Goal: Transaction & Acquisition: Purchase product/service

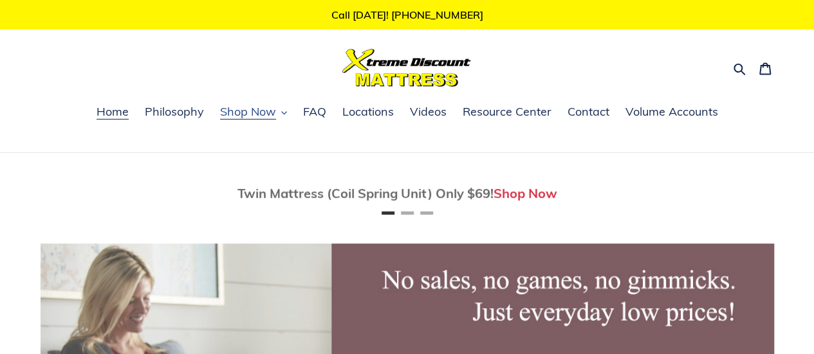
click at [285, 115] on icon "button" at bounding box center [284, 113] width 6 height 6
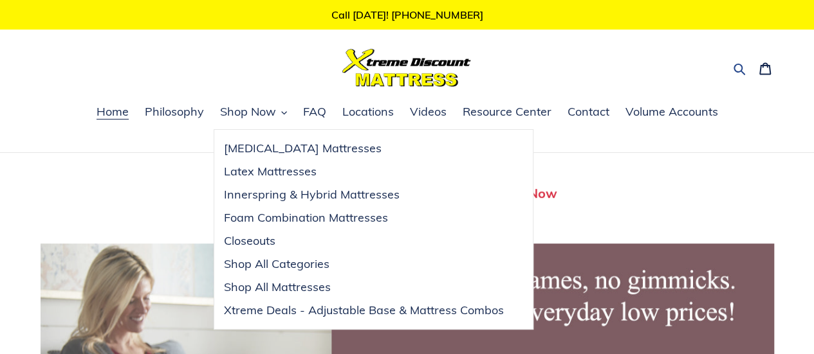
click at [741, 70] on icon "button" at bounding box center [739, 70] width 12 height 12
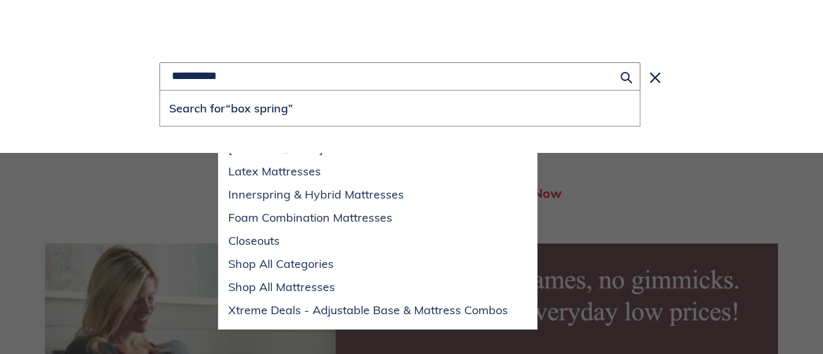
type input "**********"
click at [160, 91] on button "Search for “box spring”" at bounding box center [400, 108] width 480 height 35
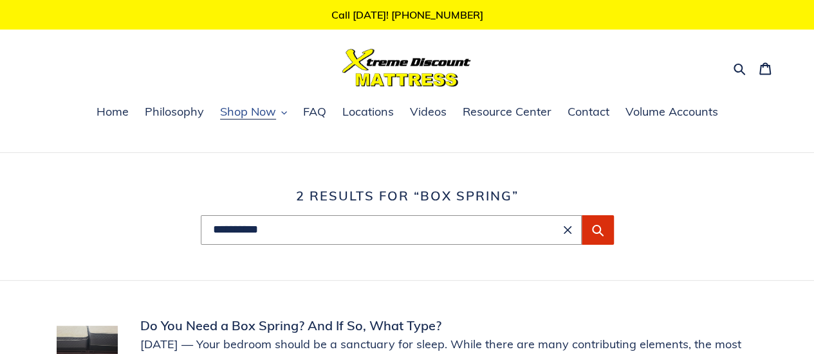
click at [265, 114] on span "Shop Now" at bounding box center [248, 111] width 56 height 15
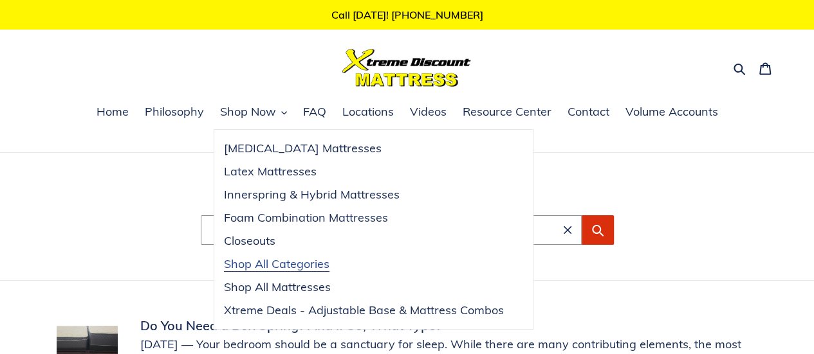
click at [298, 263] on span "Shop All Categories" at bounding box center [277, 264] width 106 height 15
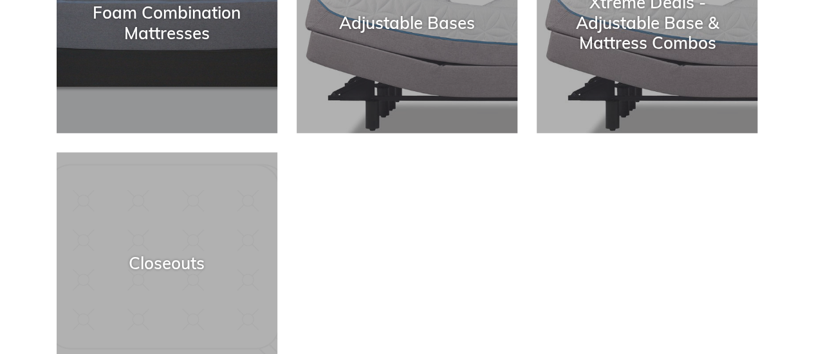
scroll to position [836, 0]
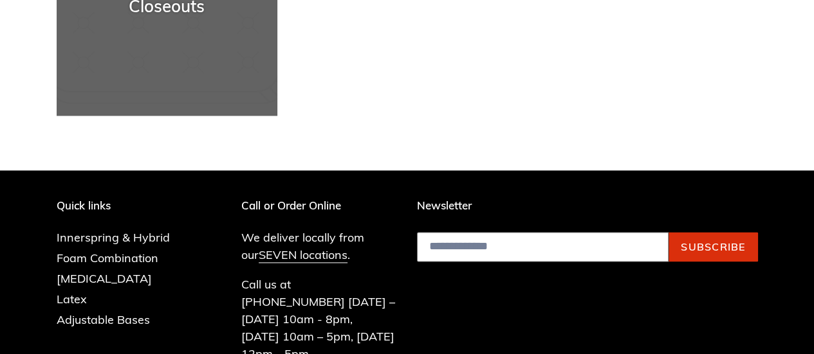
click at [158, 116] on div "Closeouts" at bounding box center [167, 116] width 221 height 0
click at [190, 116] on div "Closeouts" at bounding box center [167, 116] width 221 height 0
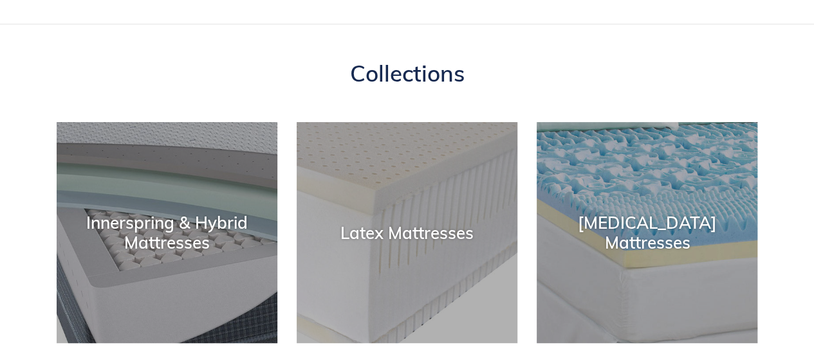
scroll to position [64, 0]
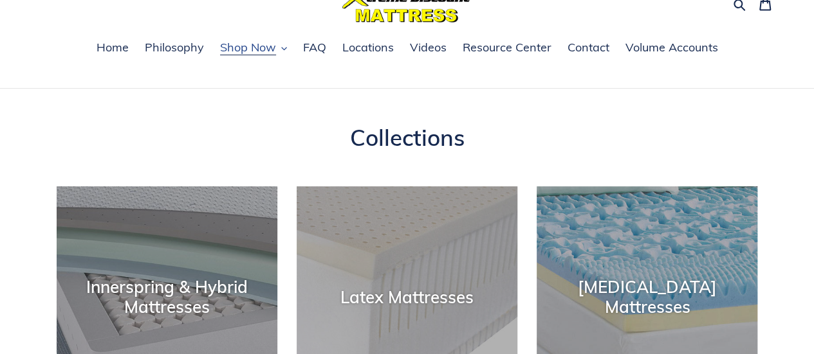
click at [266, 45] on span "Shop Now" at bounding box center [248, 47] width 56 height 15
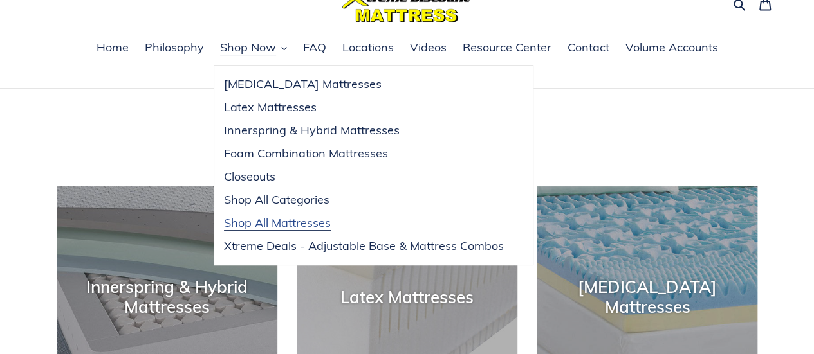
click at [292, 222] on span "Shop All Mattresses" at bounding box center [277, 223] width 107 height 15
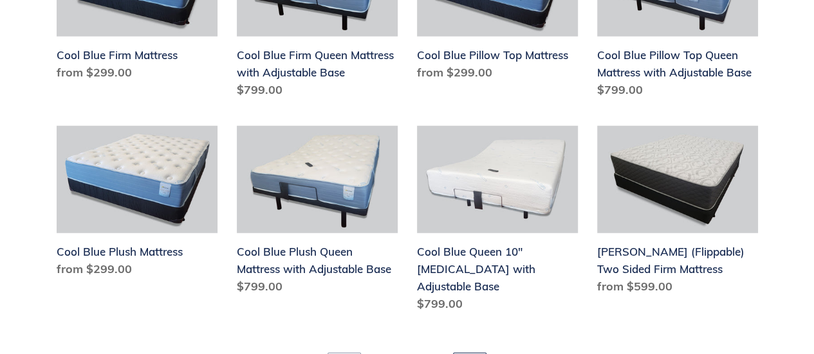
scroll to position [1737, 0]
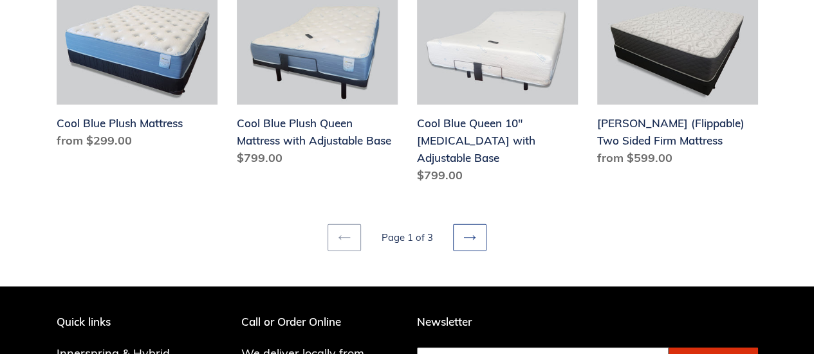
click at [476, 225] on link "Next page" at bounding box center [469, 238] width 33 height 27
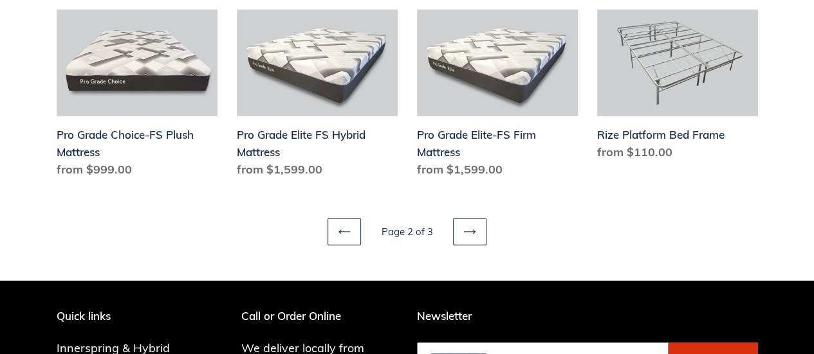
scroll to position [1866, 0]
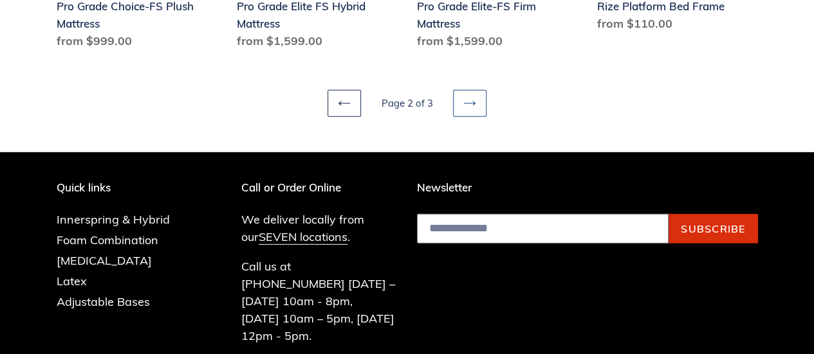
click at [471, 102] on icon at bounding box center [469, 103] width 13 height 13
